Goal: Transaction & Acquisition: Obtain resource

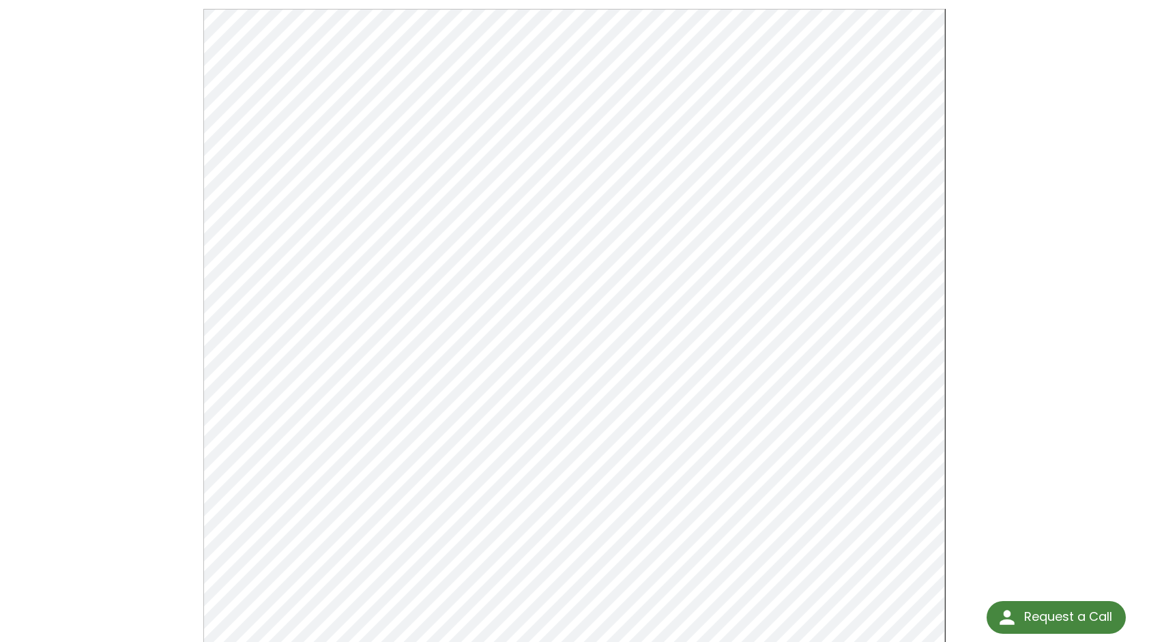
scroll to position [205, 0]
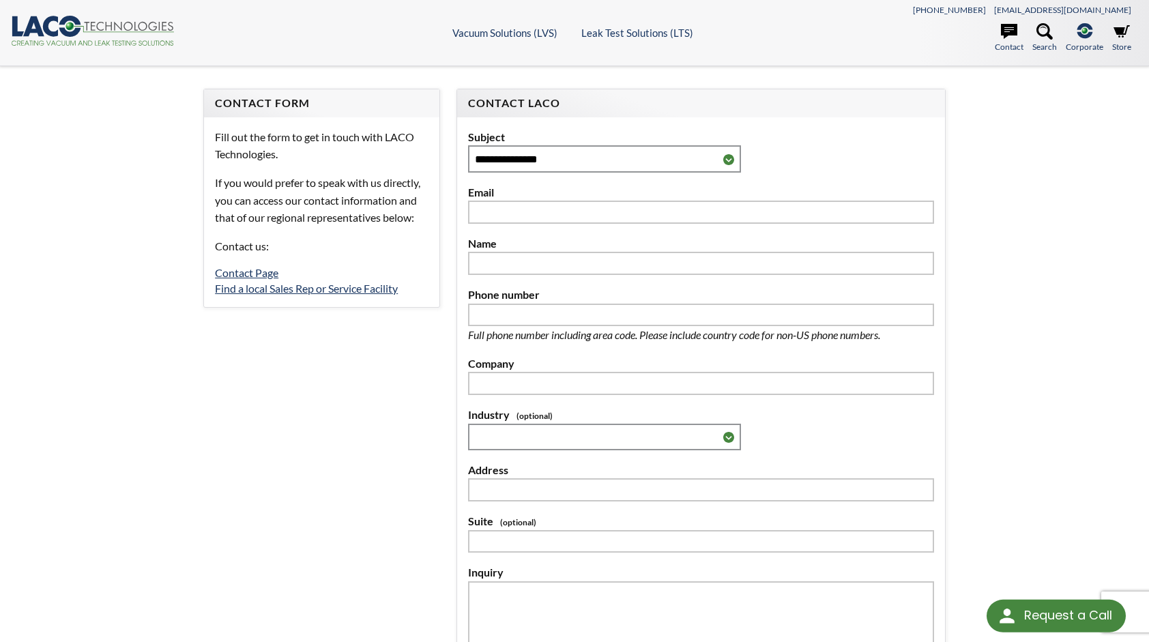
select select "Language Translate Widget"
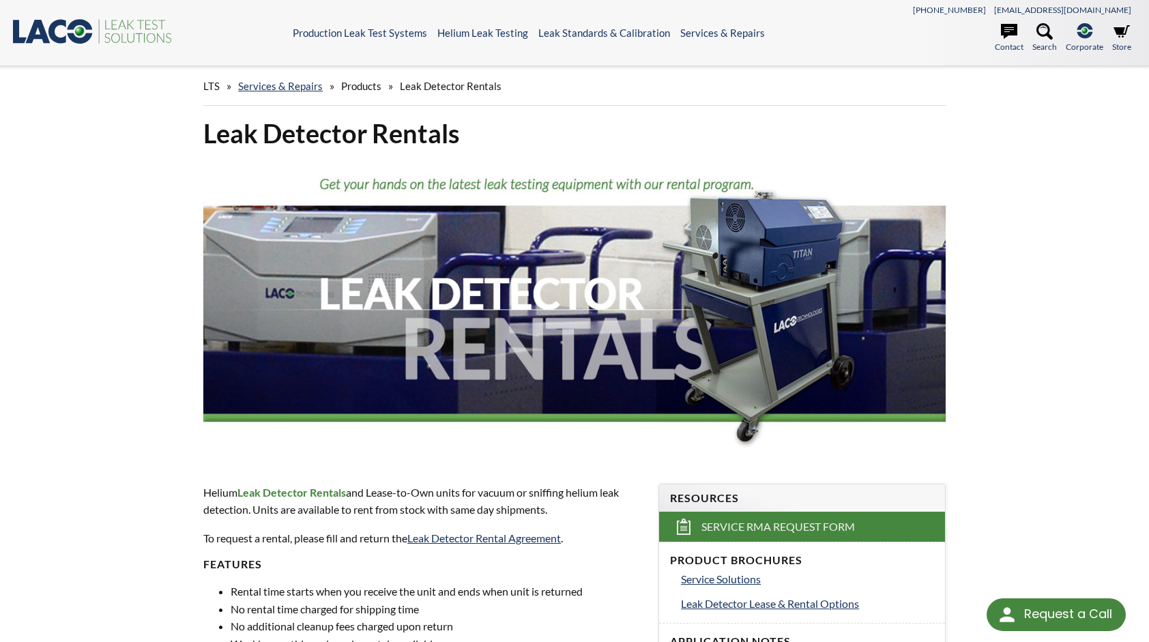
select select "Language Translate Widget"
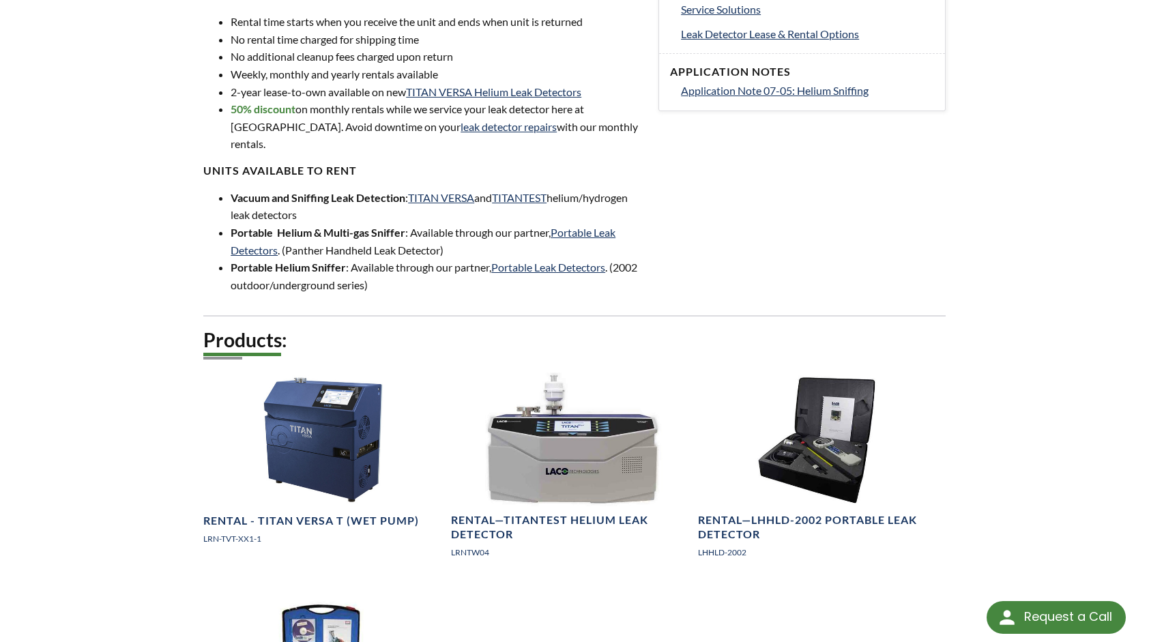
scroll to position [614, 0]
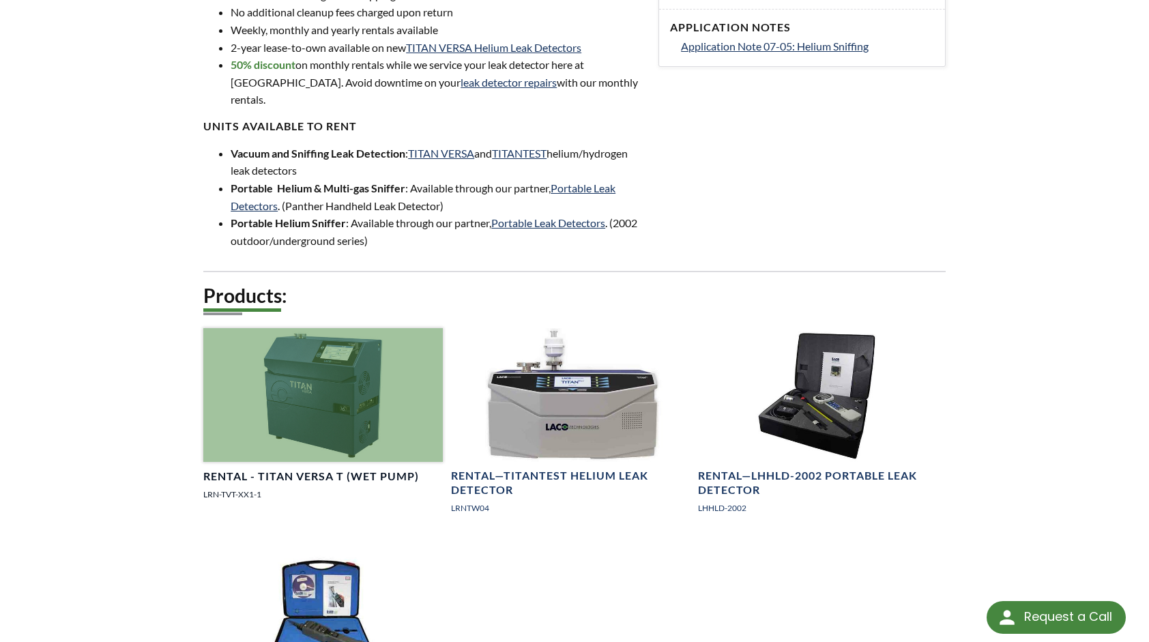
click at [345, 392] on div at bounding box center [323, 395] width 240 height 134
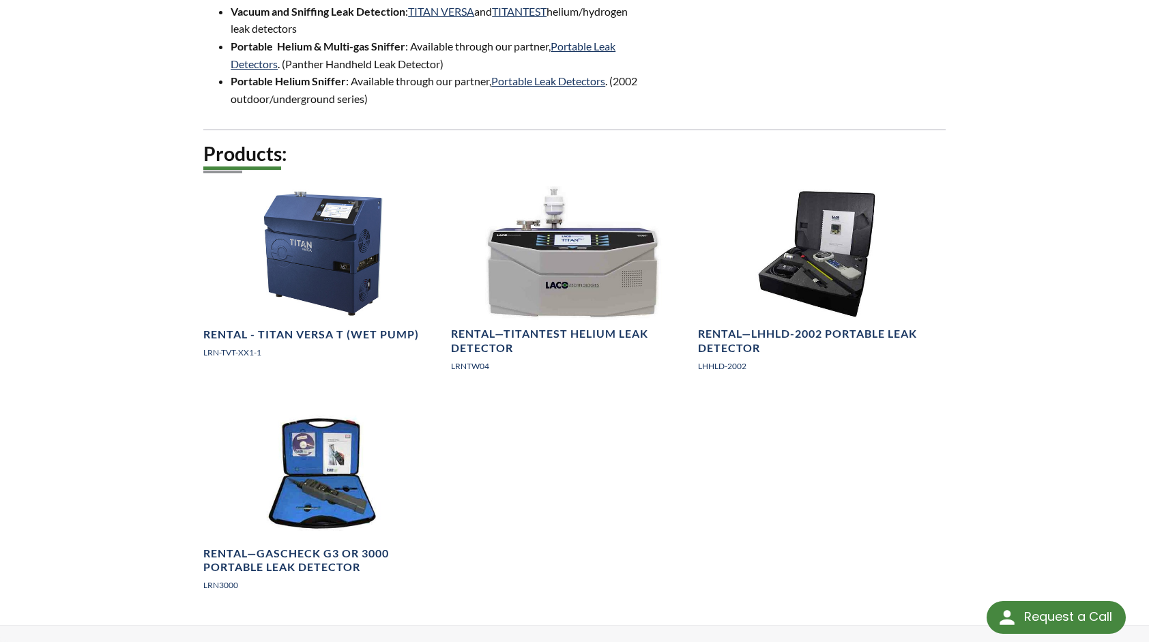
scroll to position [751, 0]
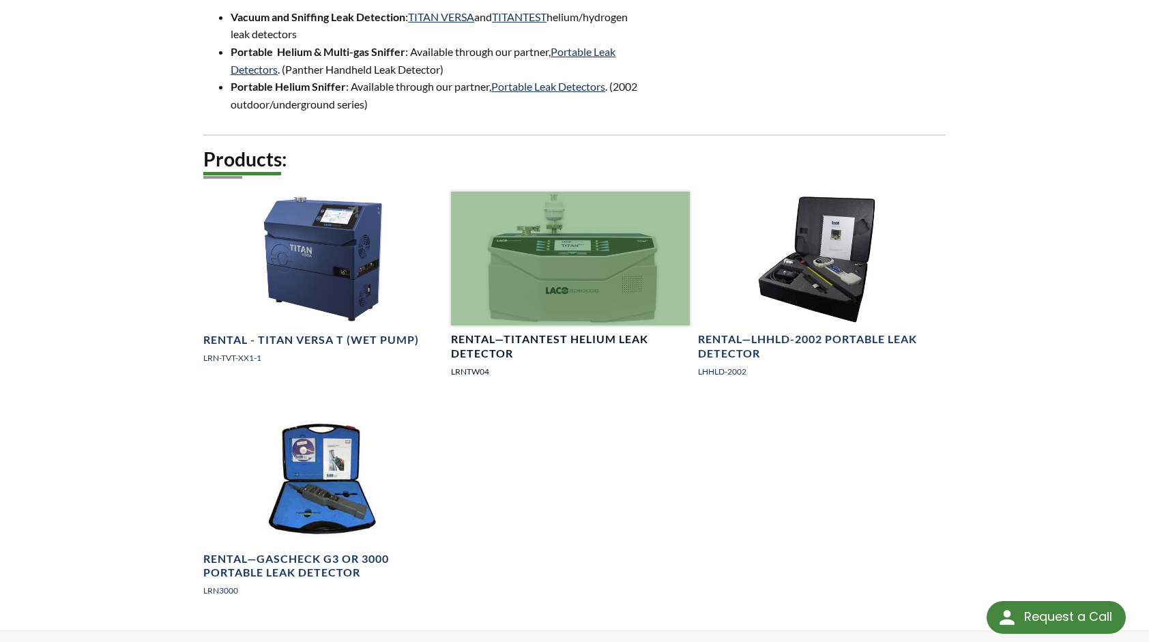
click at [631, 235] on div at bounding box center [571, 259] width 240 height 134
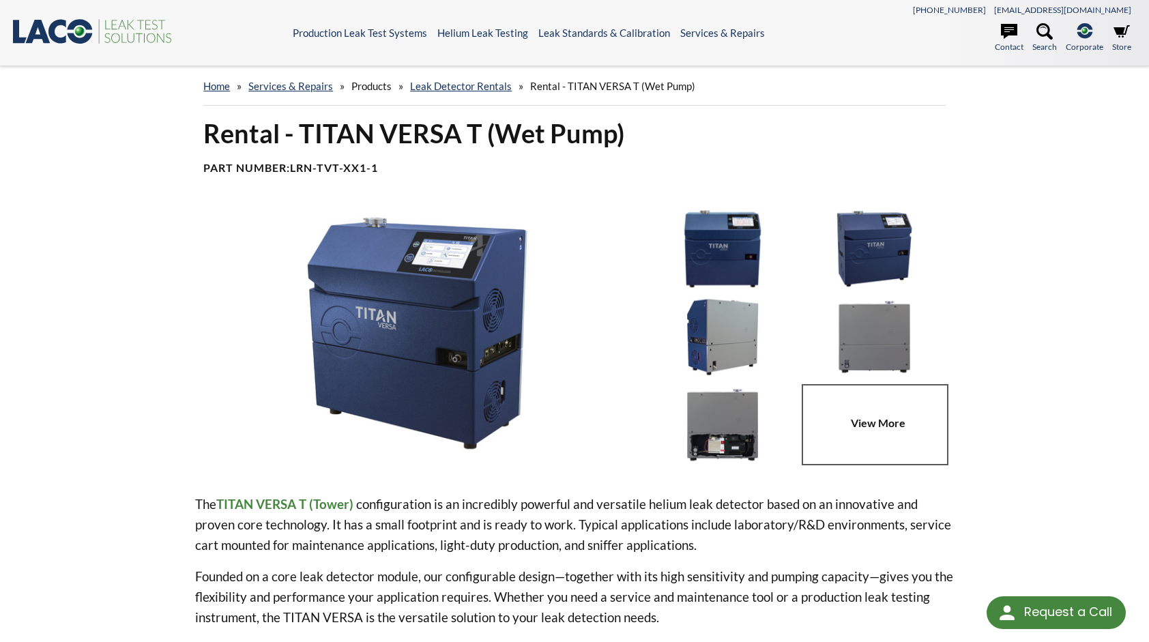
select select "Language Translate Widget"
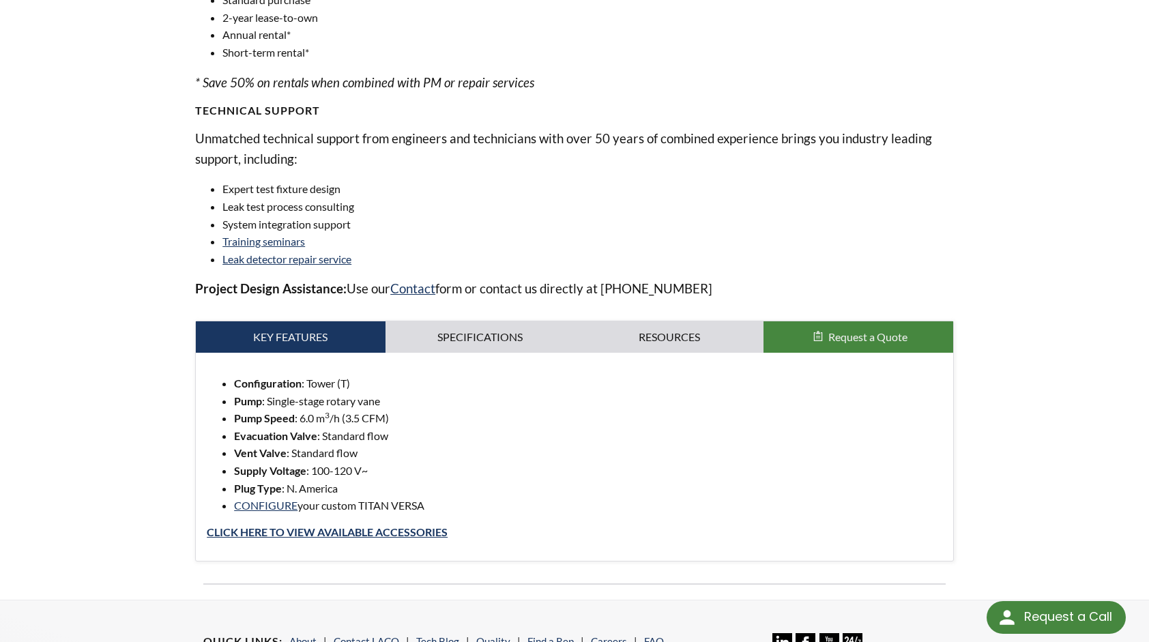
scroll to position [938, 0]
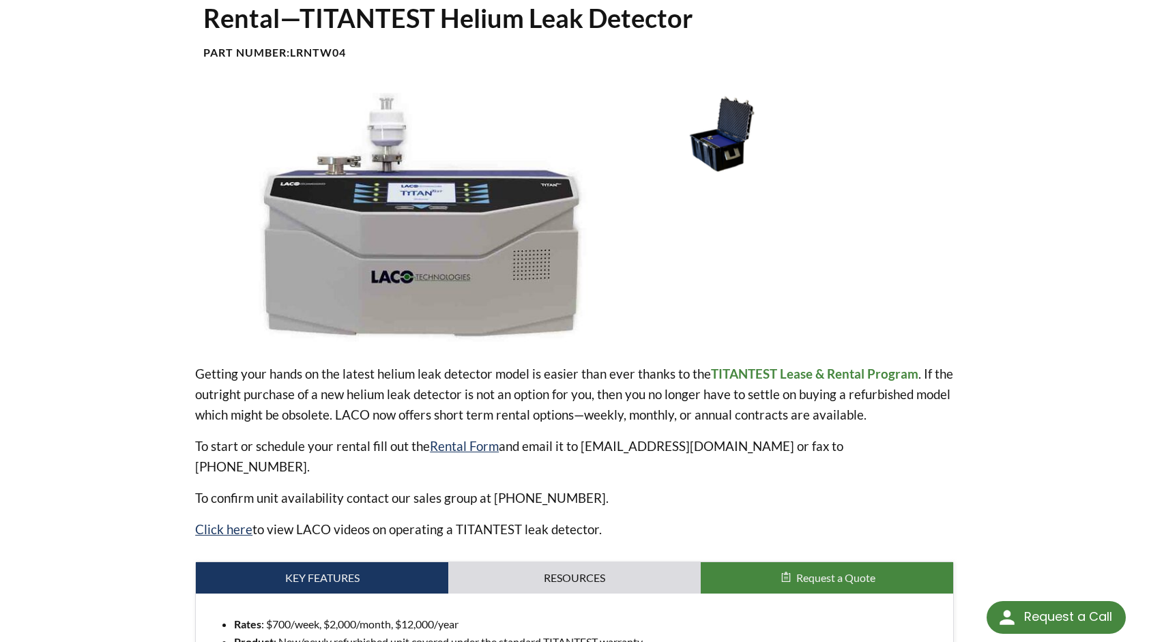
scroll to position [137, 0]
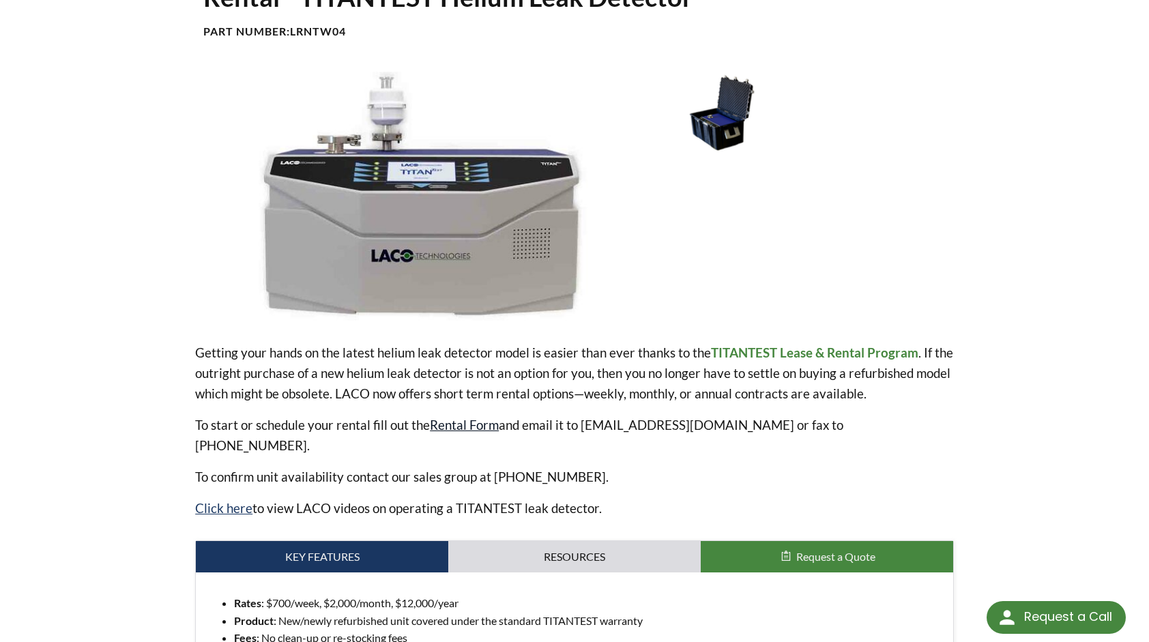
click at [468, 420] on link "Rental Form" at bounding box center [464, 425] width 69 height 16
